Goal: Obtain resource: Download file/media

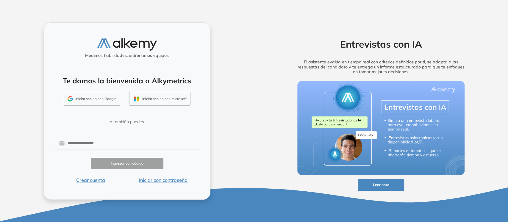
click at [150, 180] on button "Iniciar con contraseña" at bounding box center [163, 180] width 73 height 7
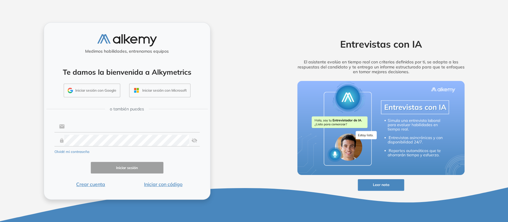
type input "**********"
click at [112, 171] on button "Iniciar sesión" at bounding box center [127, 168] width 73 height 12
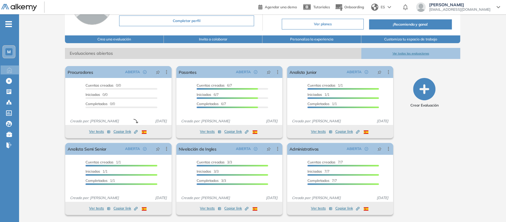
scroll to position [60, 0]
click at [6, 26] on span "-" at bounding box center [8, 23] width 7 height 5
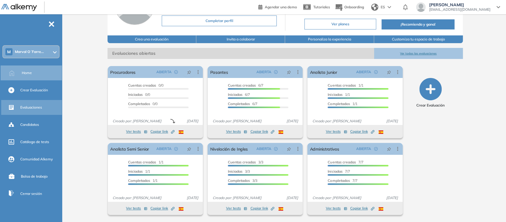
click at [24, 108] on span "Evaluaciones" at bounding box center [31, 107] width 22 height 5
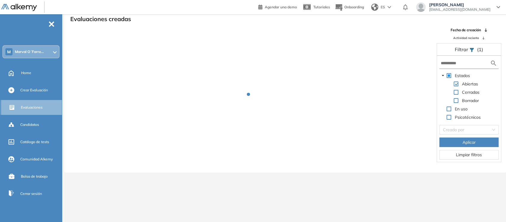
scroll to position [14, 0]
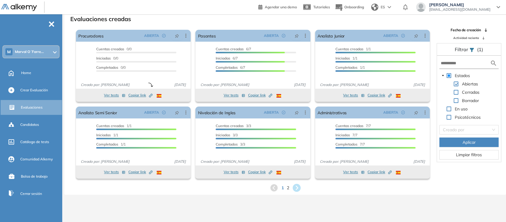
click at [295, 183] on icon at bounding box center [297, 188] width 10 height 10
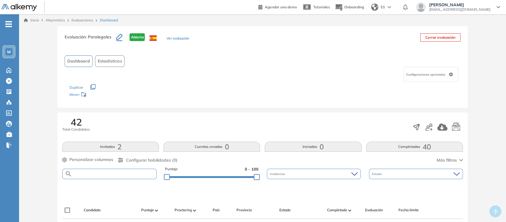
click at [102, 173] on input "text" at bounding box center [114, 174] width 84 height 4
type input "********"
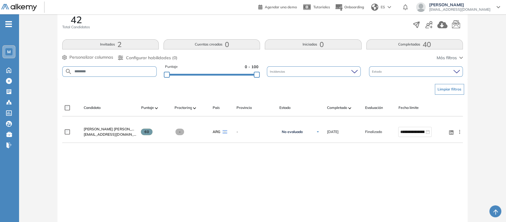
scroll to position [103, 0]
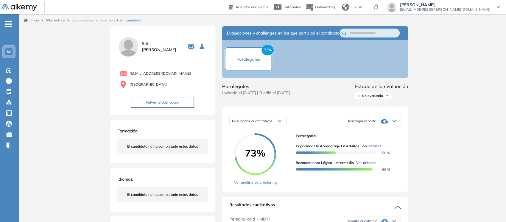
click at [384, 122] on div "Descargar reporte" at bounding box center [372, 121] width 57 height 12
click at [381, 134] on li "Descargar informe completo" at bounding box center [369, 131] width 44 height 6
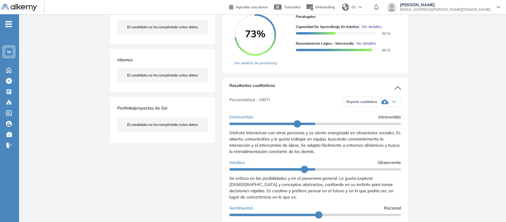
scroll to position [120, 0]
click at [386, 104] on icon at bounding box center [384, 101] width 7 height 5
click at [378, 115] on li "Reporte con Afinidad AI" at bounding box center [365, 112] width 36 height 6
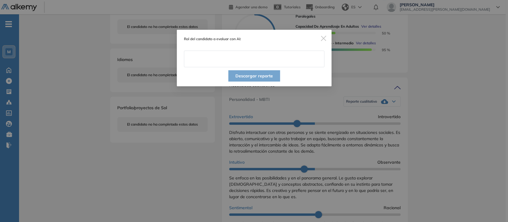
click at [248, 60] on input "text" at bounding box center [254, 59] width 141 height 17
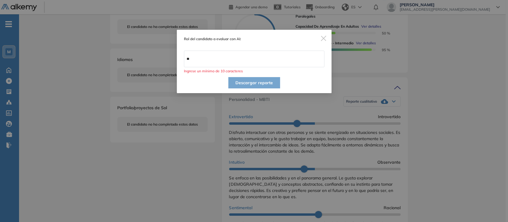
type input "**********"
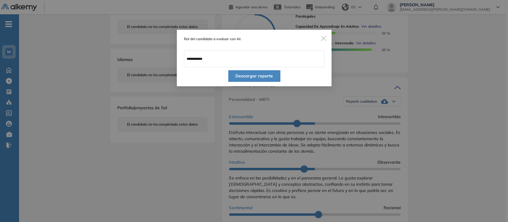
click at [252, 73] on button "Descargar reporte" at bounding box center [254, 75] width 52 height 11
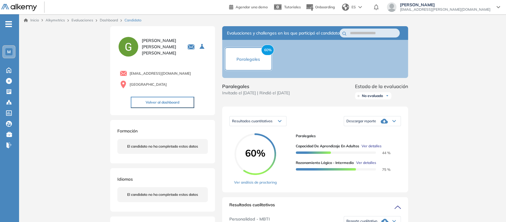
click at [394, 127] on div "Descargar reporte" at bounding box center [372, 121] width 57 height 12
click at [379, 134] on li "Descargar informe completo" at bounding box center [369, 131] width 44 height 6
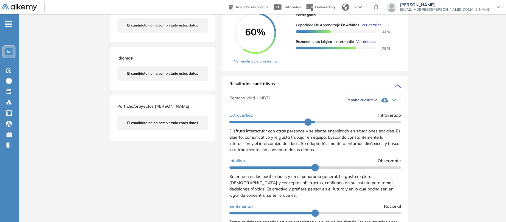
scroll to position [122, 0]
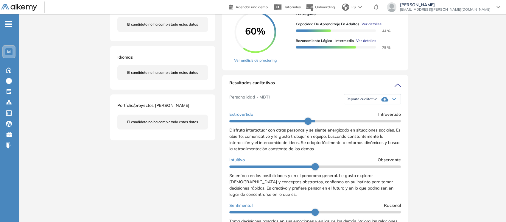
click at [382, 103] on icon at bounding box center [384, 99] width 7 height 7
click at [374, 112] on li "Reporte con Afinidad AI" at bounding box center [365, 109] width 36 height 6
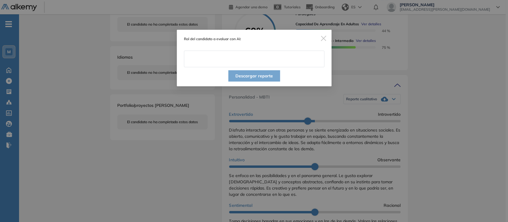
click at [257, 64] on input "text" at bounding box center [254, 59] width 141 height 17
type input "**********"
click at [255, 74] on button "Descargar reporte" at bounding box center [254, 75] width 52 height 11
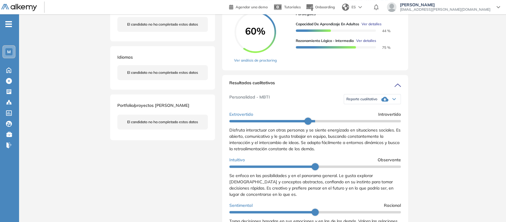
click at [384, 102] on icon at bounding box center [384, 99] width 7 height 5
click at [377, 112] on li "Reporte con Afinidad AI" at bounding box center [365, 109] width 36 height 6
click at [496, 54] on div "Inicio Alkymetrics Evaluaciones Dashboard Candidato Duración : 00:00:00 Cantida…" at bounding box center [262, 151] width 487 height 518
